Goal: Information Seeking & Learning: Learn about a topic

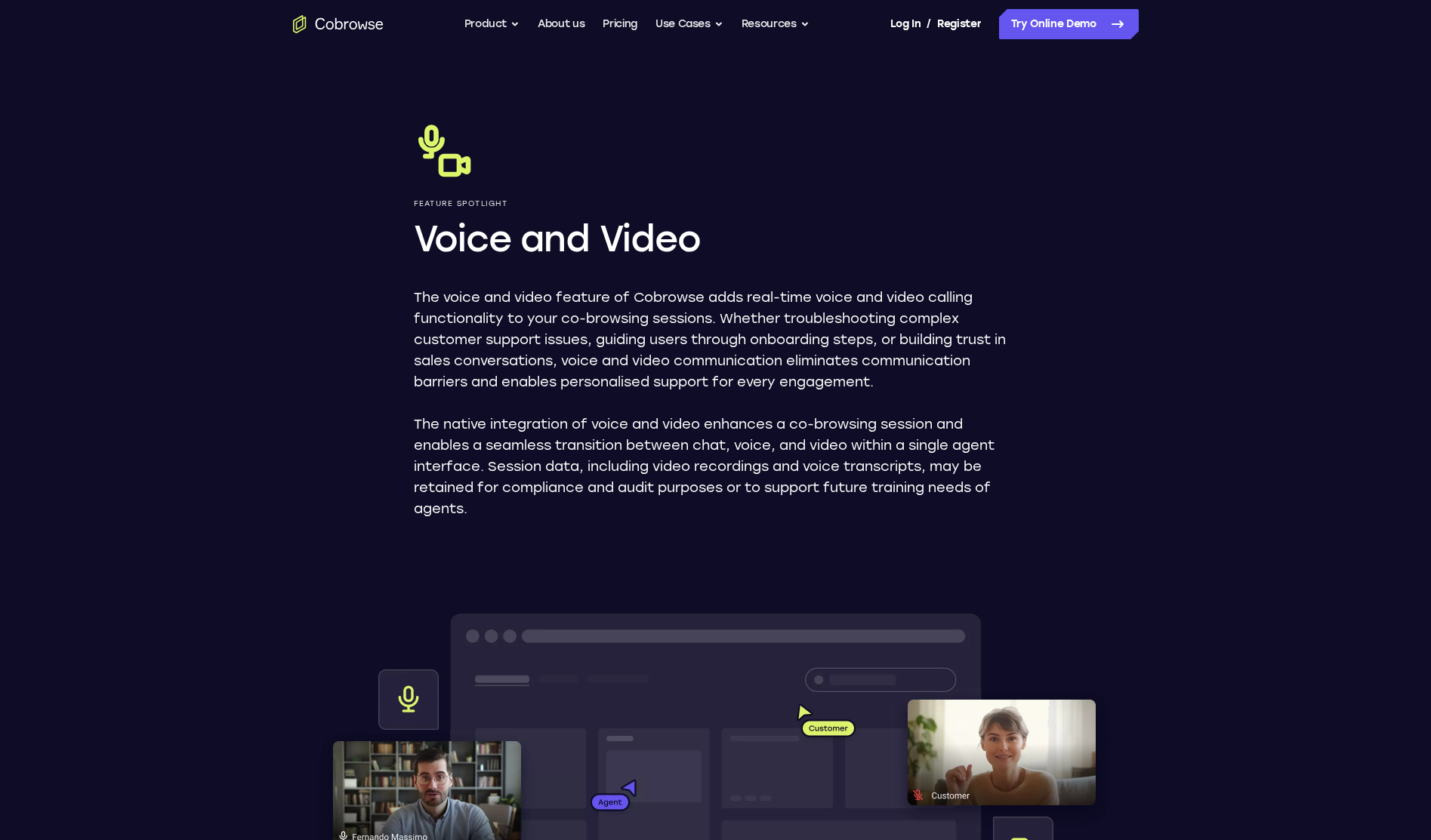
click at [308, 25] on icon "Go to the home page" at bounding box center [339, 24] width 91 height 18
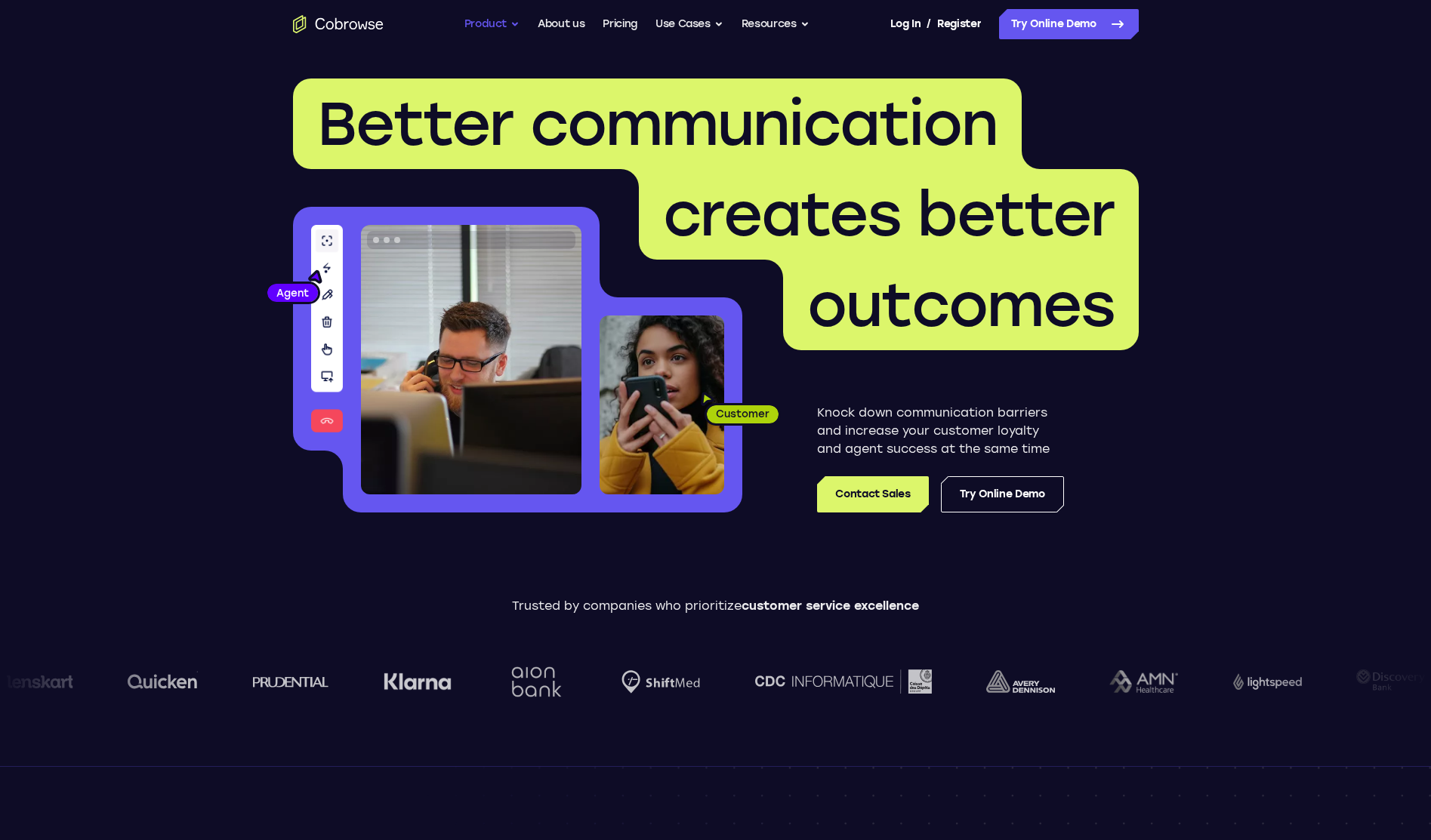
click at [502, 19] on button "Product" at bounding box center [491, 25] width 56 height 30
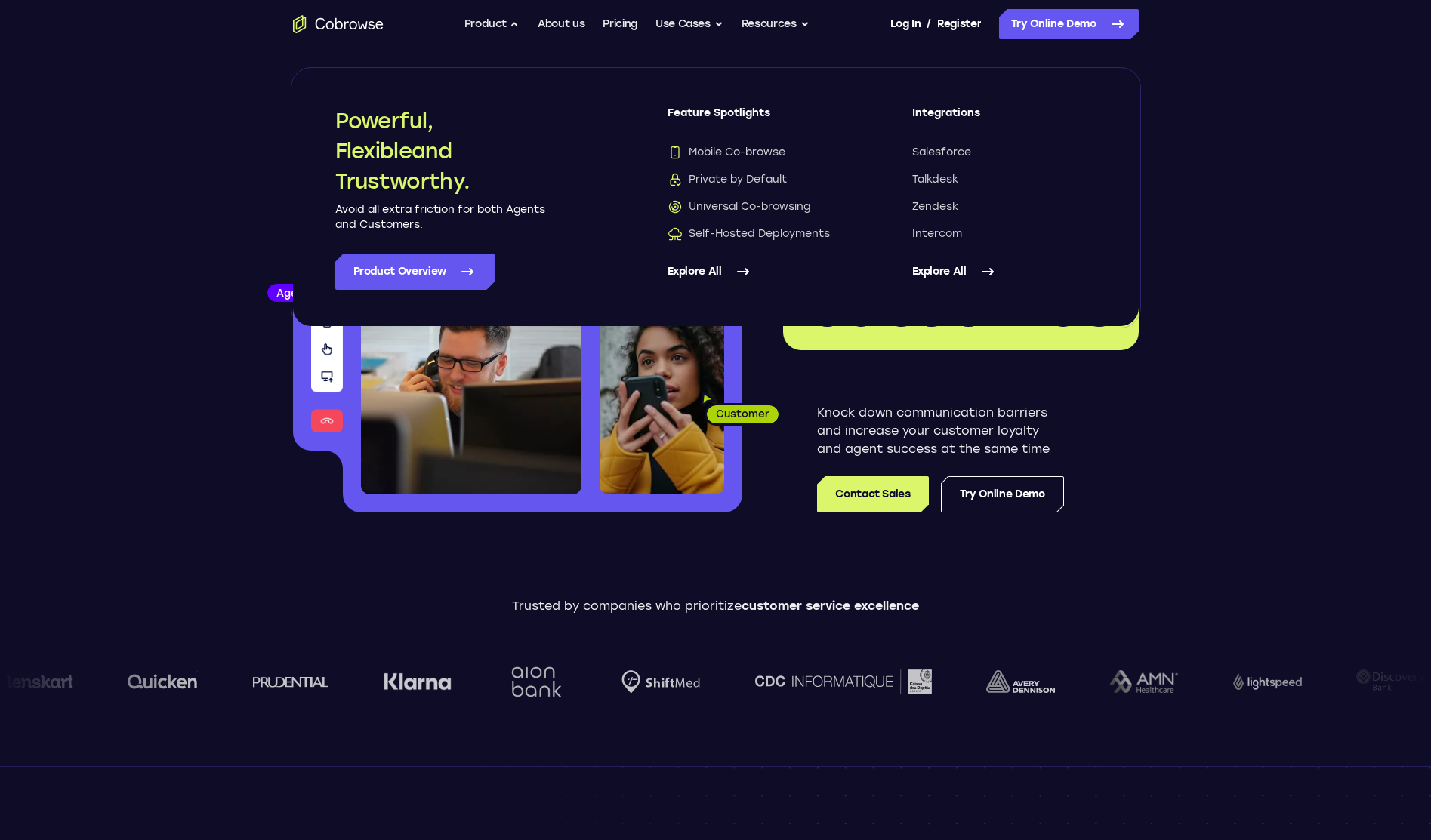
click at [786, 217] on div "Mobile Co-browse Private by Default Universal Co-browsing Self-Hosted Deploymen…" at bounding box center [759, 193] width 184 height 96
click at [795, 206] on span "Universal Co-browsing" at bounding box center [739, 206] width 142 height 15
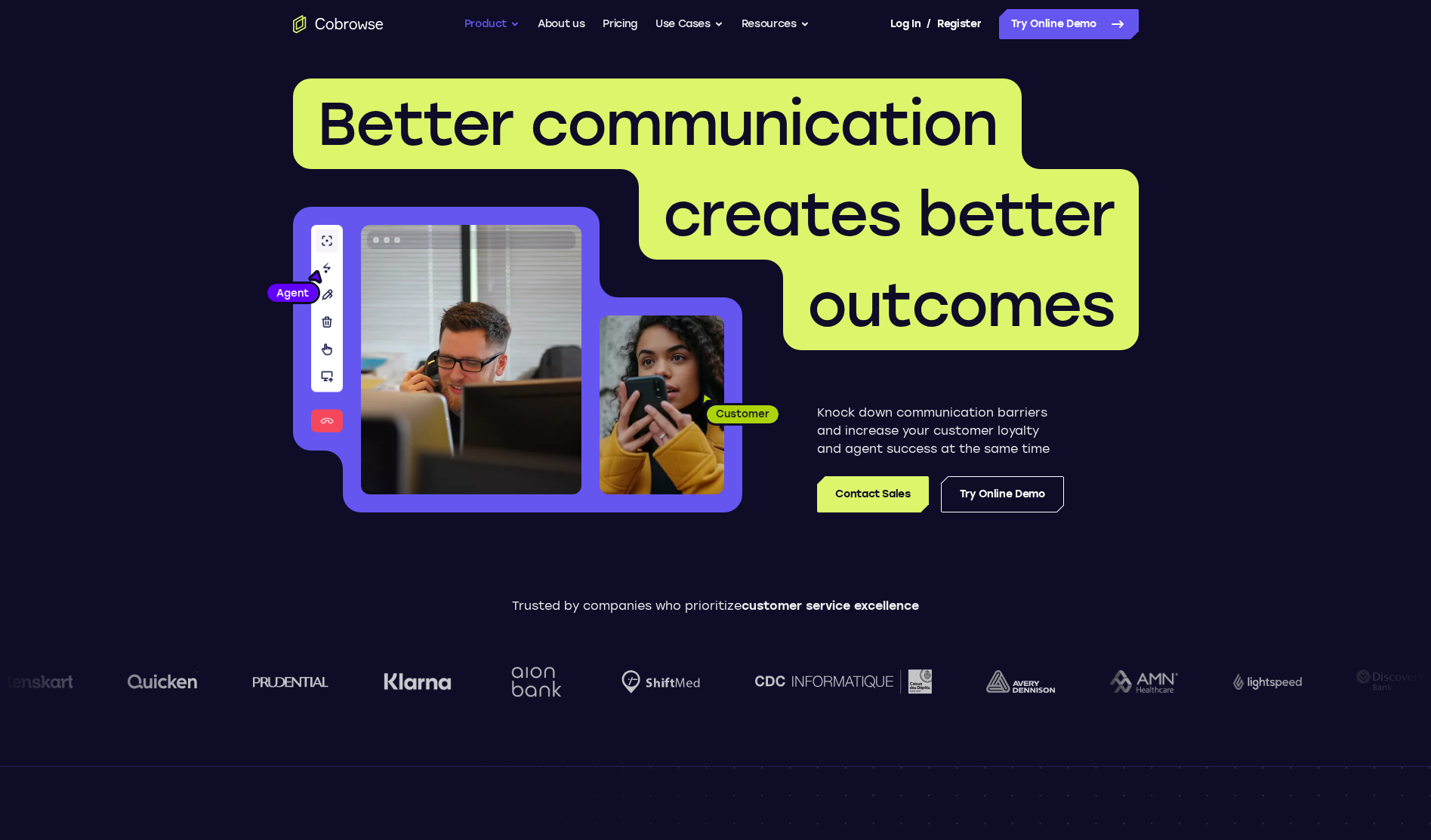
click at [491, 21] on button "Product" at bounding box center [491, 25] width 56 height 30
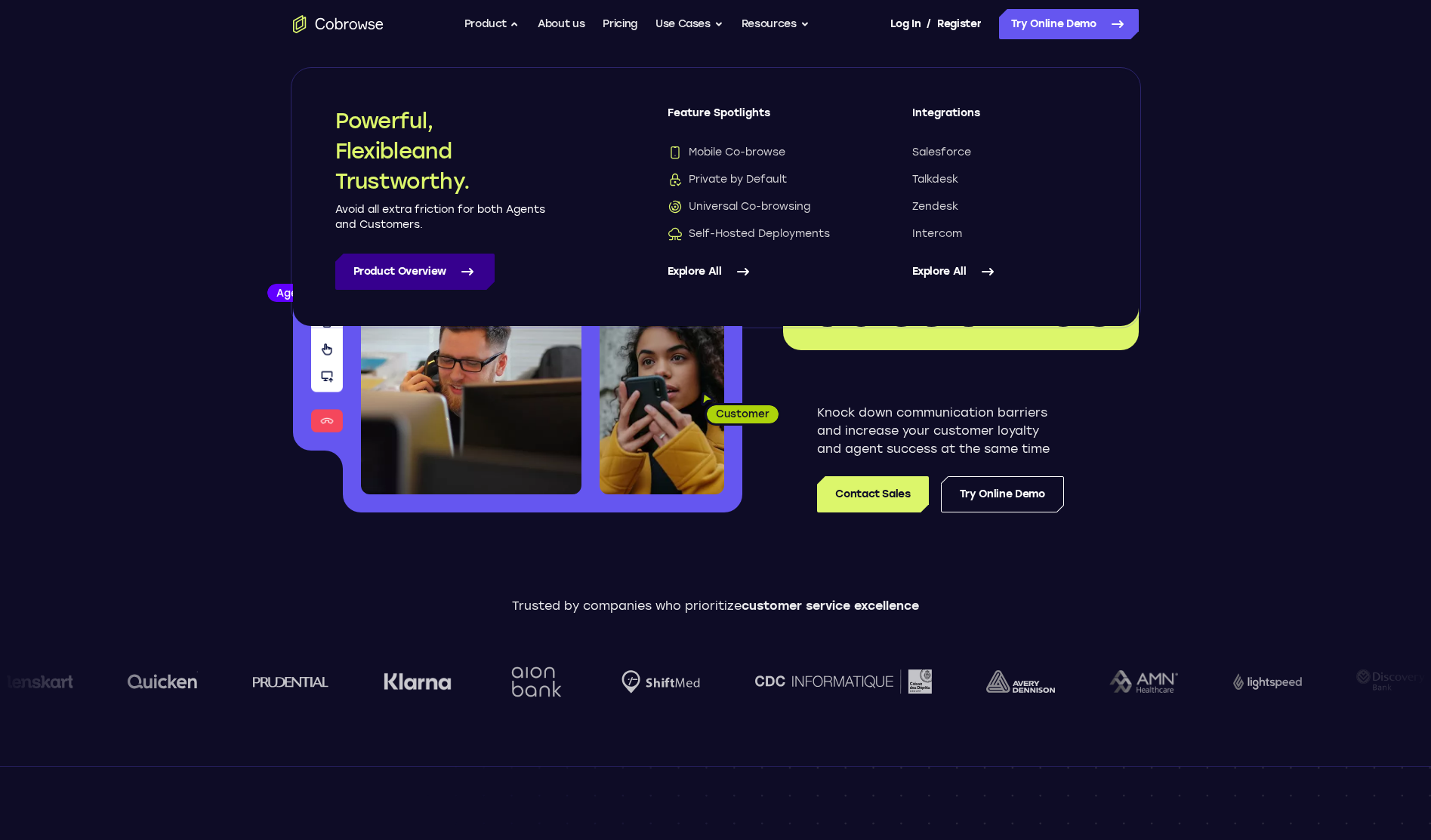
click at [464, 263] on icon at bounding box center [467, 272] width 18 height 18
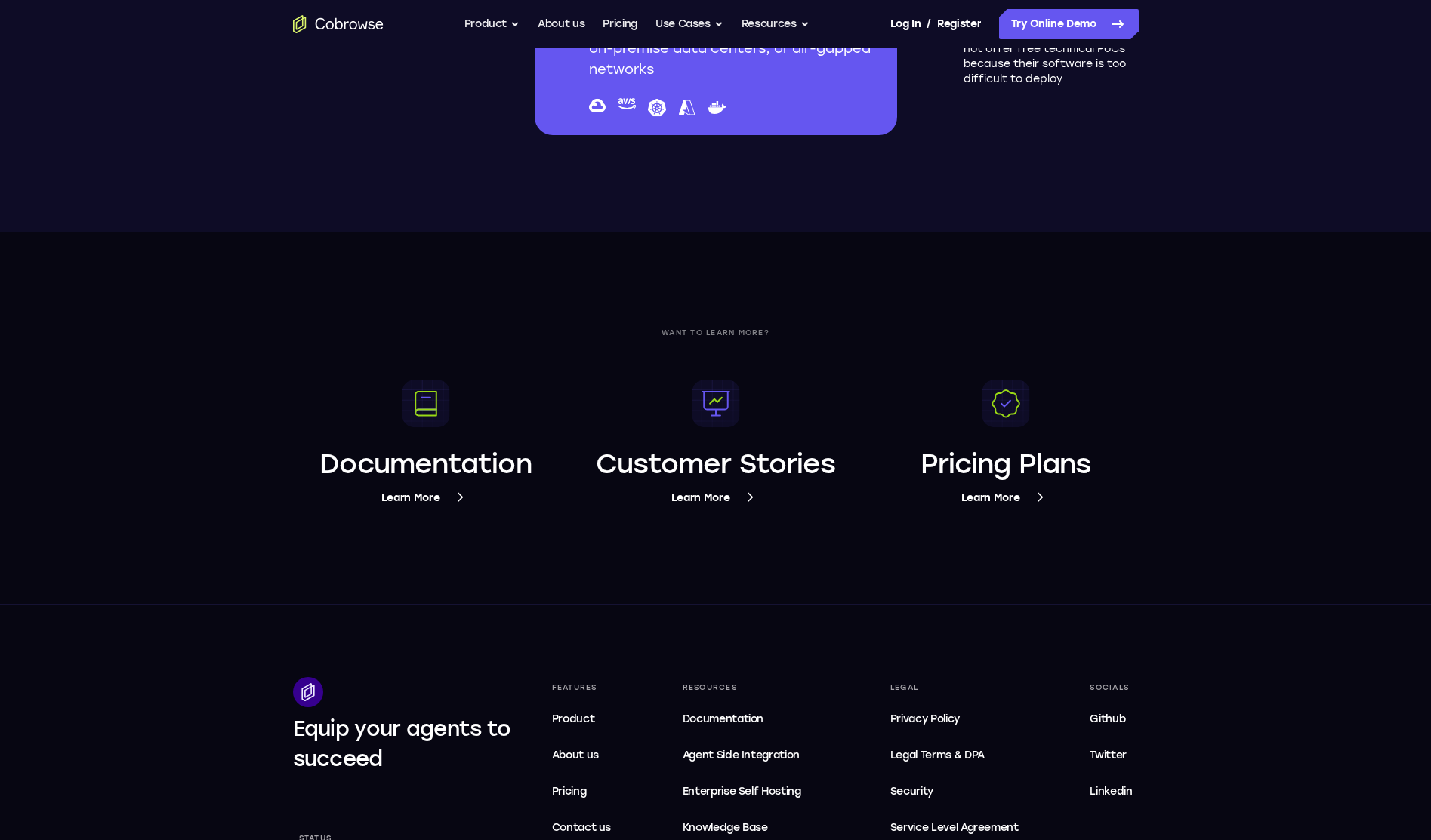
scroll to position [5805, 0]
